Goal: Task Accomplishment & Management: Use online tool/utility

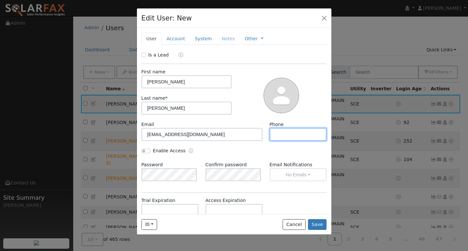
click at [287, 134] on input "text" at bounding box center [297, 134] width 57 height 13
paste input "6615868163"
type input "6615868163"
click at [317, 223] on button "Save" at bounding box center [317, 224] width 19 height 11
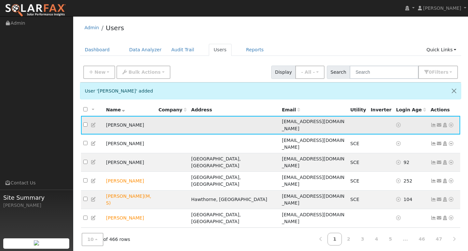
click at [450, 123] on icon at bounding box center [451, 125] width 6 height 5
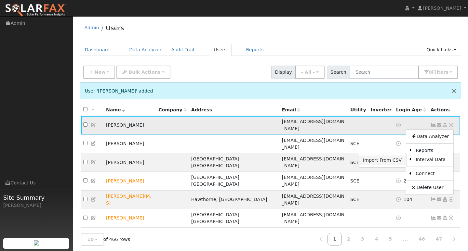
click at [385, 157] on link "Import From CSV" at bounding box center [382, 160] width 48 height 9
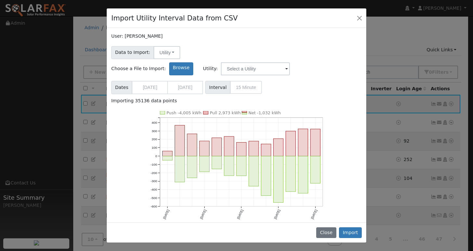
click at [288, 66] on span at bounding box center [286, 69] width 3 height 7
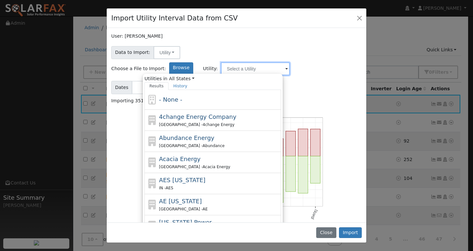
click at [290, 62] on input "text" at bounding box center [255, 68] width 69 height 13
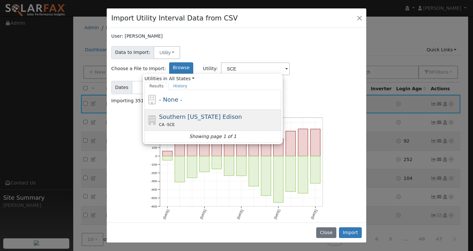
click at [273, 121] on div "CA - SCE" at bounding box center [219, 124] width 121 height 7
type input "Southern [US_STATE] Edison"
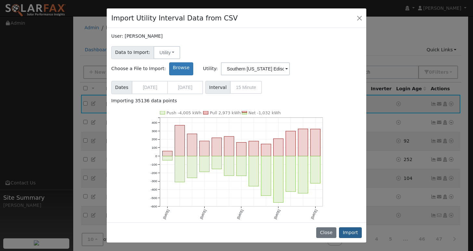
click at [354, 233] on button "Import" at bounding box center [350, 232] width 23 height 11
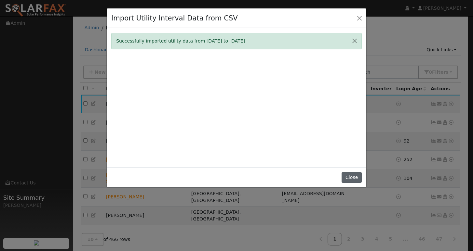
click at [355, 182] on button "Close" at bounding box center [351, 177] width 20 height 11
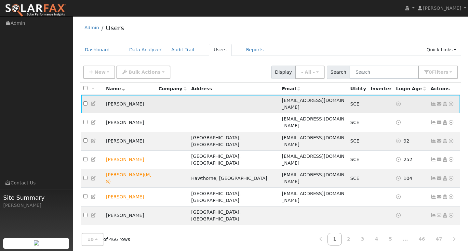
click at [433, 102] on icon at bounding box center [433, 104] width 6 height 5
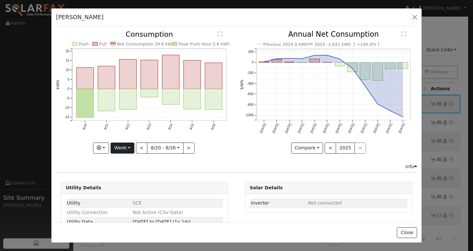
click at [129, 148] on button "Week" at bounding box center [122, 148] width 24 height 11
click at [124, 187] on link "Year" at bounding box center [133, 188] width 45 height 9
type input "[DATE]"
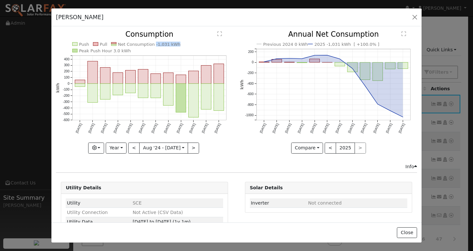
drag, startPoint x: 149, startPoint y: 45, endPoint x: 170, endPoint y: 44, distance: 20.8
click at [170, 44] on text "Net Consumption -1,031 kWh" at bounding box center [149, 44] width 63 height 5
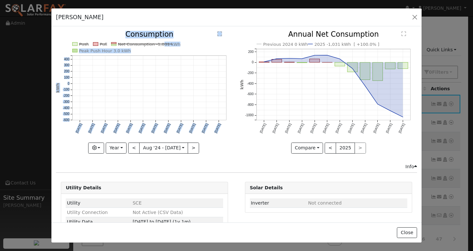
drag, startPoint x: 173, startPoint y: 45, endPoint x: 156, endPoint y: 46, distance: 17.0
click at [156, 46] on icon "Push Pull Net Consumption -1,031 kWh Peak Push Hour 3.0 kWh [DATE] Sep '[DATE] …" at bounding box center [144, 92] width 177 height 122
click at [163, 48] on icon "Push Pull Net Consumption -1,031 kWh Peak Push Hour 3.0 kWh [DATE] Sep '[DATE] …" at bounding box center [144, 92] width 177 height 122
drag, startPoint x: 150, startPoint y: 45, endPoint x: 172, endPoint y: 45, distance: 21.4
click at [172, 45] on icon "Push Pull Net Consumption -1,031 kWh Peak Push Hour 3.0 kWh [DATE] Sep '[DATE] …" at bounding box center [144, 92] width 177 height 122
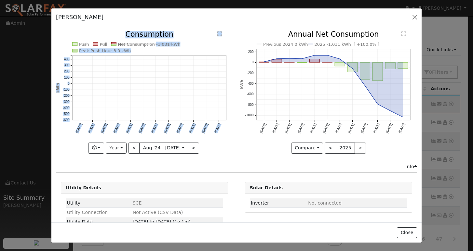
click at [174, 46] on icon "Push Pull Net Consumption -1,031 kWh Peak Push Hour 3.0 kWh [DATE] Sep '[DATE] …" at bounding box center [144, 92] width 177 height 122
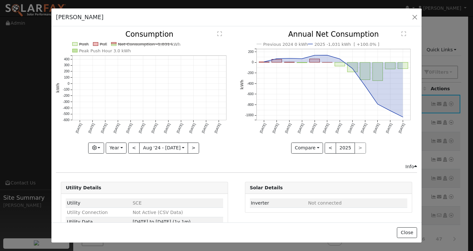
click at [174, 46] on icon "Push Pull Net Consumption -1,031 kWh Peak Push Hour 3.0 kWh [DATE] Sep '[DATE] …" at bounding box center [144, 92] width 177 height 122
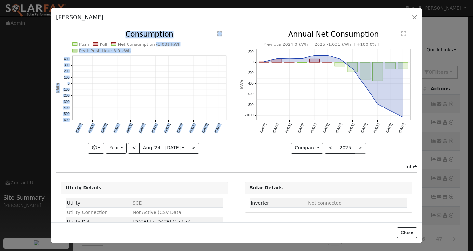
drag, startPoint x: 150, startPoint y: 45, endPoint x: 172, endPoint y: 44, distance: 21.2
click at [172, 44] on icon "Push Pull Net Consumption -1,031 kWh Peak Push Hour 3.0 kWh [DATE] Sep '[DATE] …" at bounding box center [144, 92] width 177 height 122
click at [172, 46] on icon "Push Pull Net Consumption -1,031 kWh Peak Push Hour 3.0 kWh [DATE] Sep '[DATE] …" at bounding box center [144, 92] width 177 height 122
drag, startPoint x: 171, startPoint y: 45, endPoint x: 162, endPoint y: 45, distance: 8.4
click at [162, 45] on icon "Push Pull Net Consumption -1,031 kWh Peak Push Hour 3.0 kWh [DATE] Sep '[DATE] …" at bounding box center [144, 92] width 177 height 122
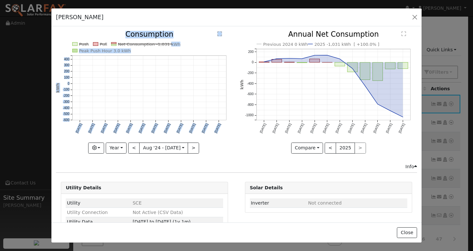
click at [166, 48] on icon "Push Pull Net Consumption -1,031 kWh Peak Push Hour 3.0 kWh [DATE] Sep '[DATE] …" at bounding box center [144, 92] width 177 height 122
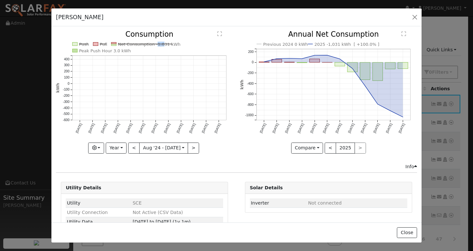
drag, startPoint x: 151, startPoint y: 46, endPoint x: 158, endPoint y: 44, distance: 7.3
click at [158, 44] on text "Net Consumption -1,031 kWh" at bounding box center [149, 44] width 63 height 5
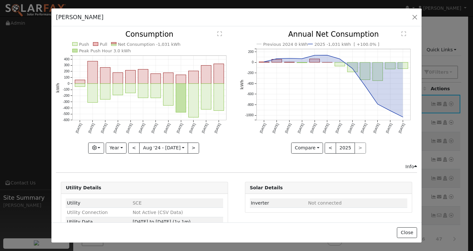
copy text "-1,031 kWh"
drag, startPoint x: 150, startPoint y: 45, endPoint x: 170, endPoint y: 45, distance: 19.8
click at [170, 45] on text "Net Consumption -1,031 kWh" at bounding box center [149, 44] width 63 height 5
